Goal: Find specific page/section: Find specific page/section

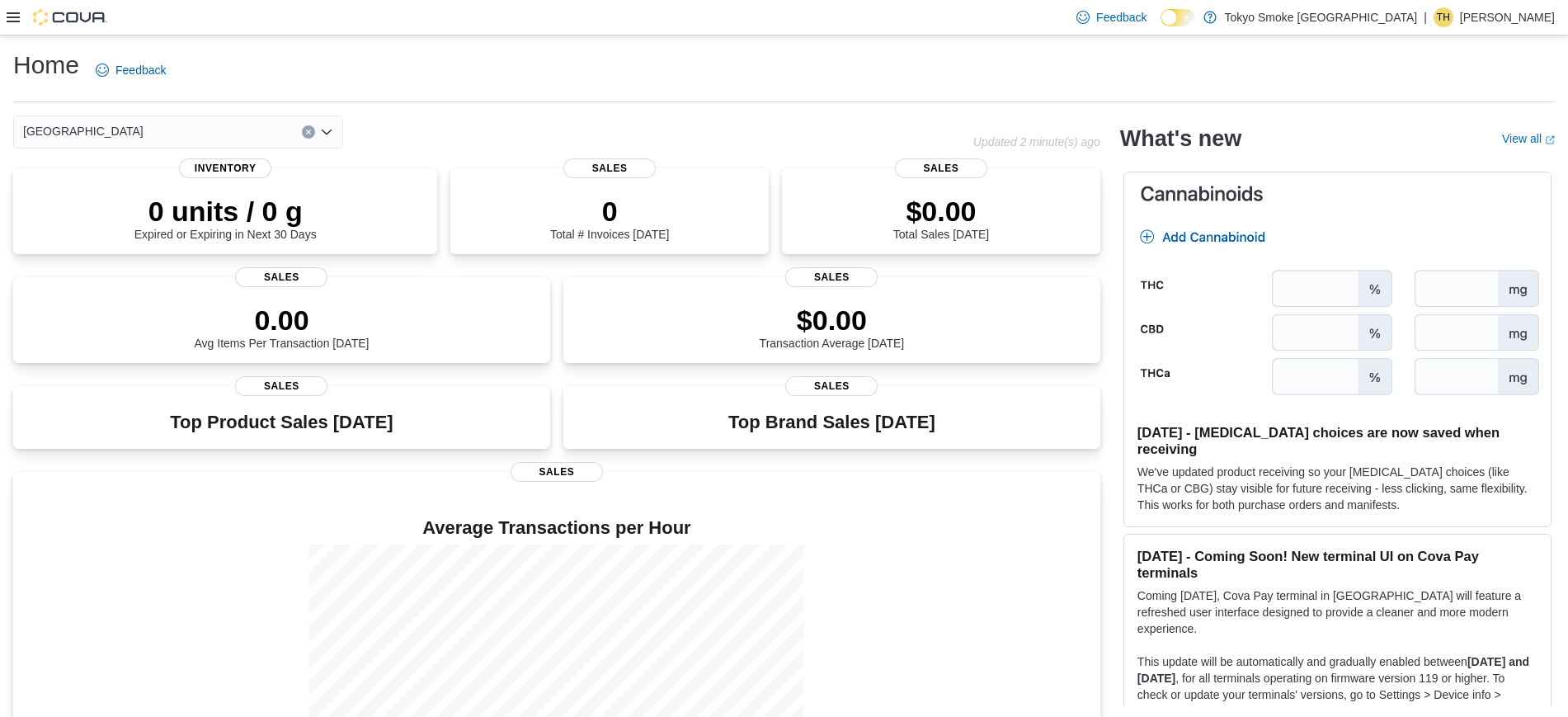
click at [8, 16] on icon at bounding box center [13, 16] width 13 height 13
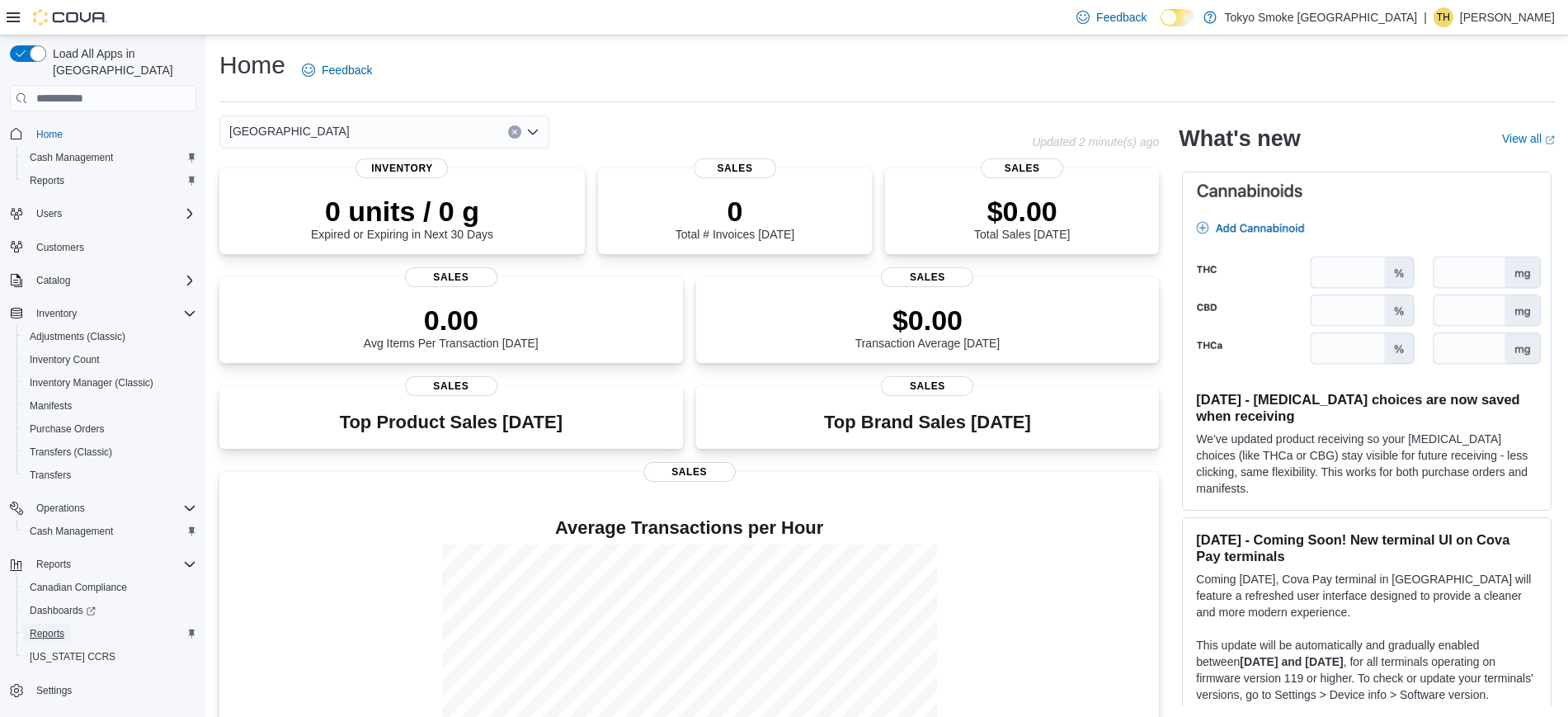
click at [52, 628] on span "Reports" at bounding box center [47, 634] width 35 height 13
